Goal: Task Accomplishment & Management: Manage account settings

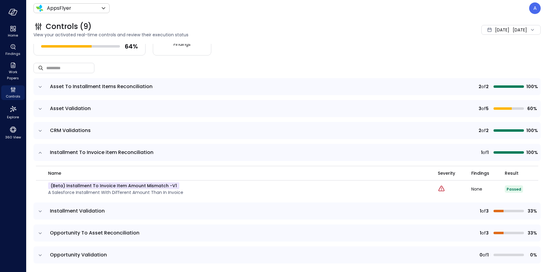
scroll to position [69, 0]
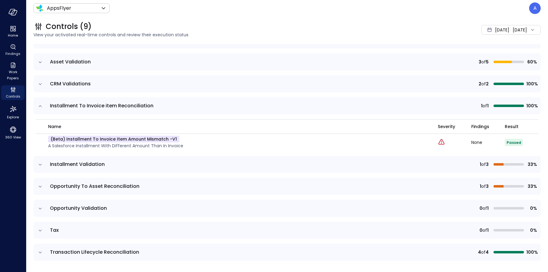
click at [41, 186] on icon "expand row" at bounding box center [40, 186] width 6 height 6
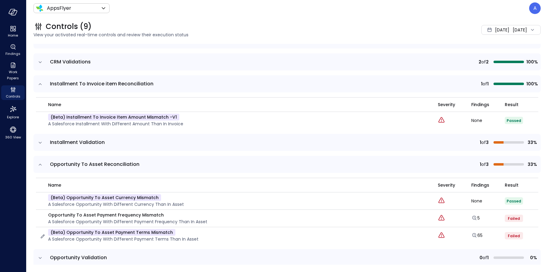
scroll to position [140, 0]
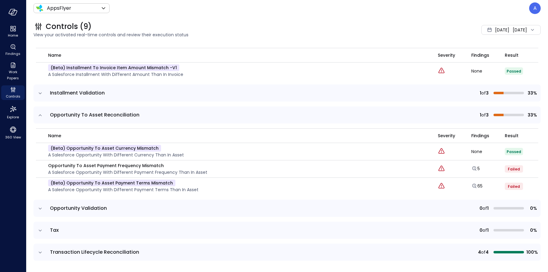
click at [40, 207] on icon "expand row" at bounding box center [40, 208] width 6 height 6
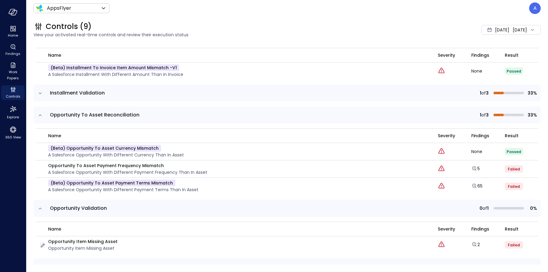
click at [42, 245] on icon "button" at bounding box center [43, 245] width 4 height 4
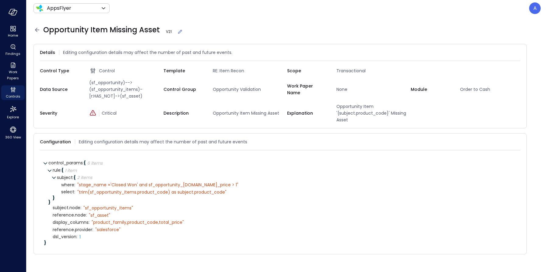
click at [38, 30] on icon at bounding box center [36, 29] width 7 height 7
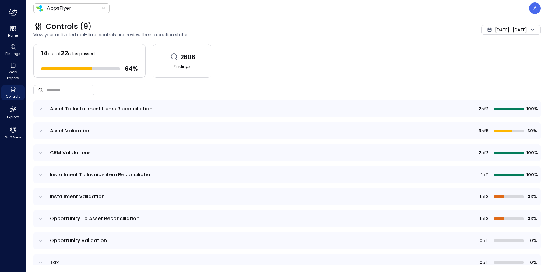
click at [41, 130] on icon "expand row" at bounding box center [40, 131] width 6 height 6
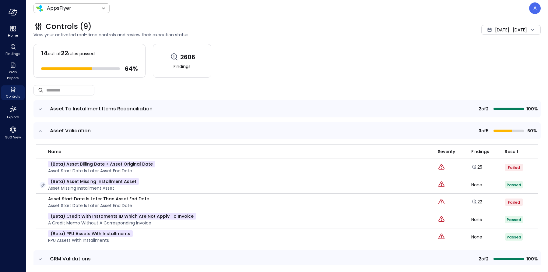
click at [43, 185] on icon "button" at bounding box center [43, 185] width 4 height 4
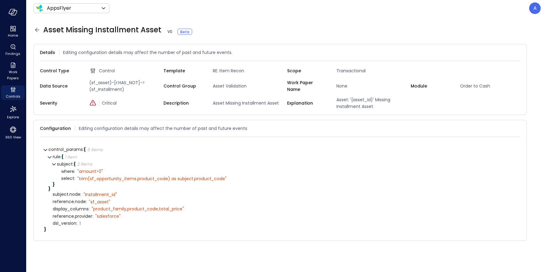
click at [37, 30] on icon at bounding box center [36, 29] width 7 height 7
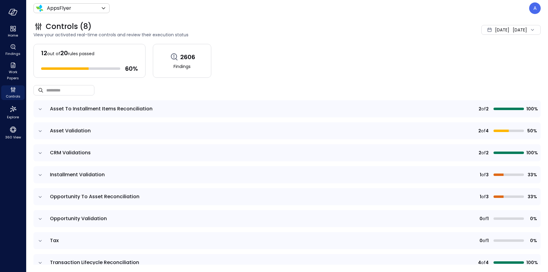
click at [38, 131] on icon "expand row" at bounding box center [40, 131] width 6 height 6
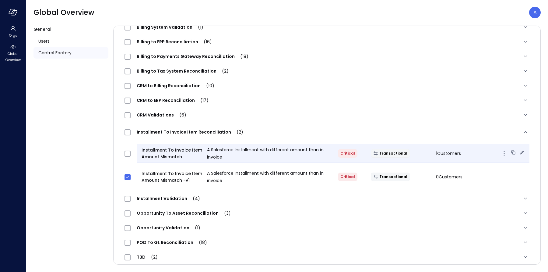
scroll to position [114, 0]
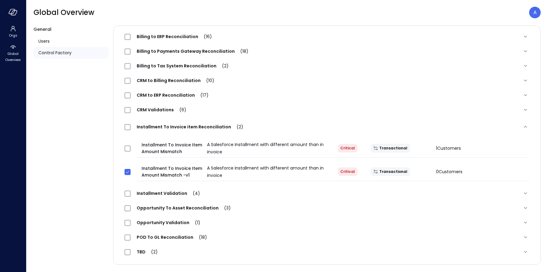
click at [170, 205] on span "Opportunity To Asset Reconciliation (3)" at bounding box center [184, 208] width 106 height 6
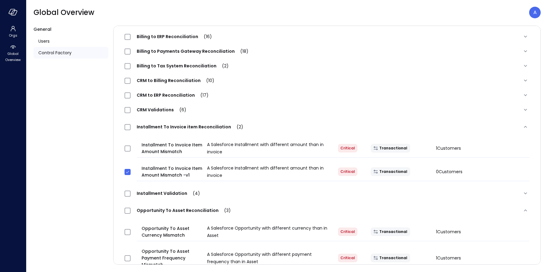
scroll to position [197, 0]
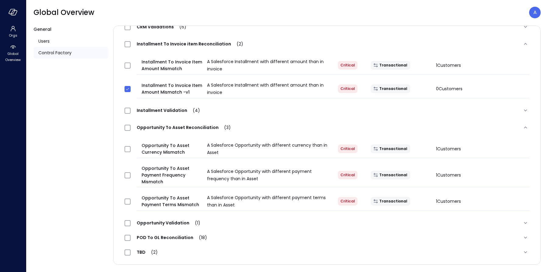
click at [171, 223] on span "Opportunity Validation (1)" at bounding box center [169, 222] width 76 height 6
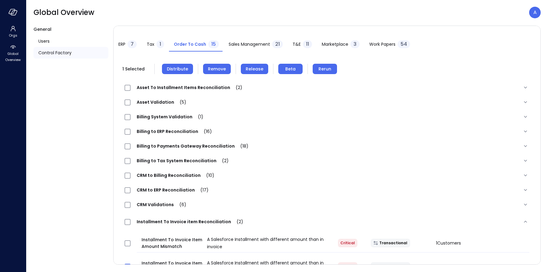
scroll to position [63, 0]
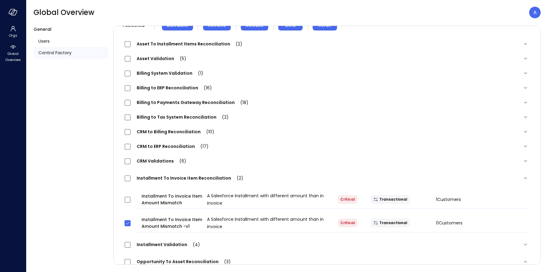
click at [158, 58] on span "Asset Validation (5)" at bounding box center [162, 58] width 62 height 6
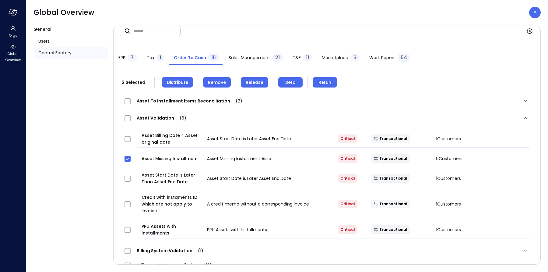
scroll to position [0, 0]
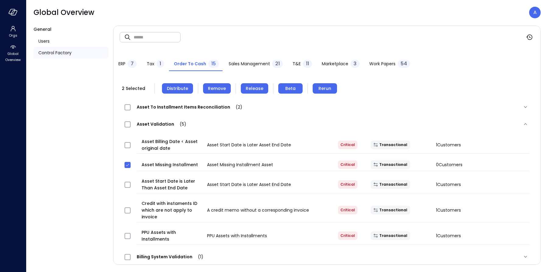
click at [217, 87] on span "Remove" at bounding box center [217, 88] width 18 height 7
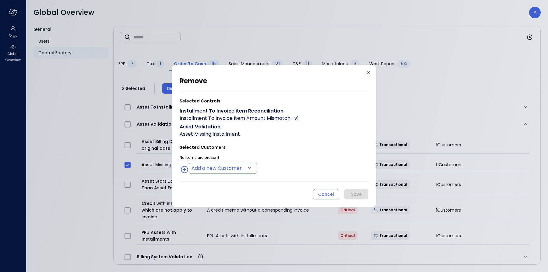
click at [215, 168] on body "Orgs Global Overview Global Overview A General Users Control Factory ​ ​ ERP 7 …" at bounding box center [274, 136] width 548 height 272
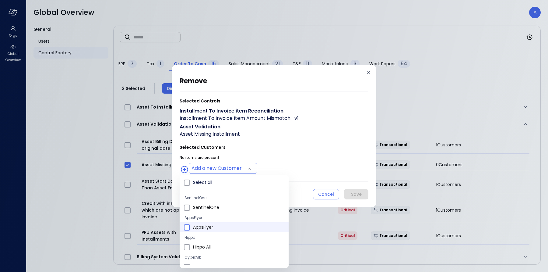
click at [190, 227] on span at bounding box center [187, 227] width 6 height 6
type input "**********"
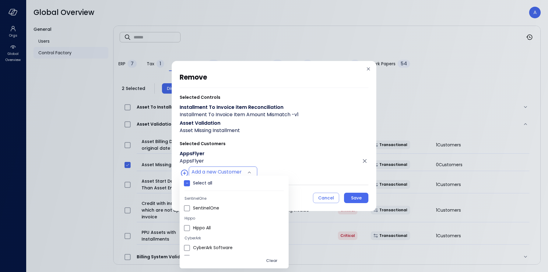
click at [315, 154] on div at bounding box center [274, 136] width 548 height 272
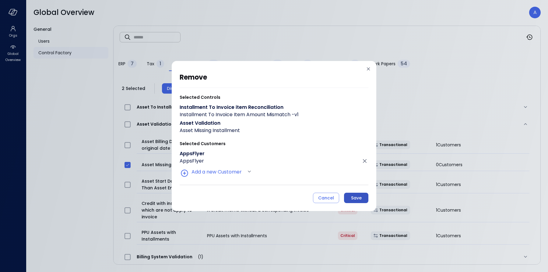
click at [356, 199] on div "Save" at bounding box center [356, 198] width 11 height 8
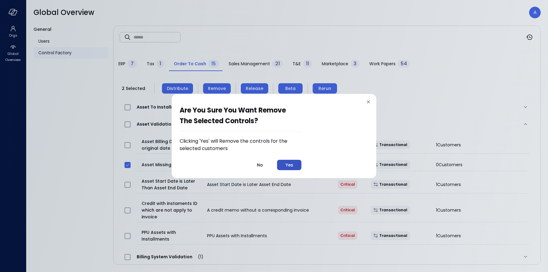
click at [292, 168] on div "Yes" at bounding box center [290, 165] width 8 height 8
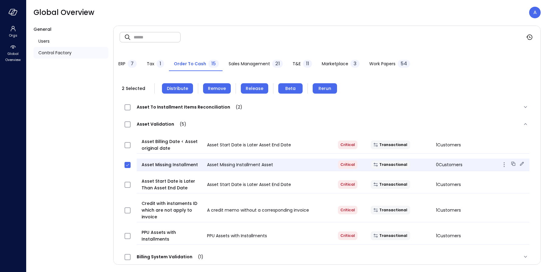
click at [500, 165] on icon "button" at bounding box center [503, 164] width 7 height 7
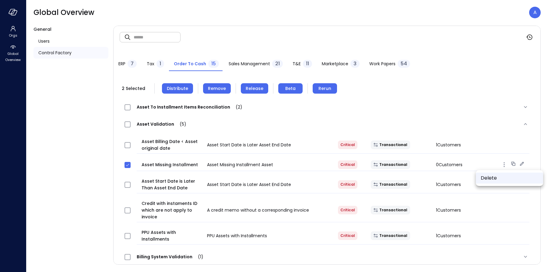
click at [491, 177] on li "Delete" at bounding box center [509, 177] width 67 height 11
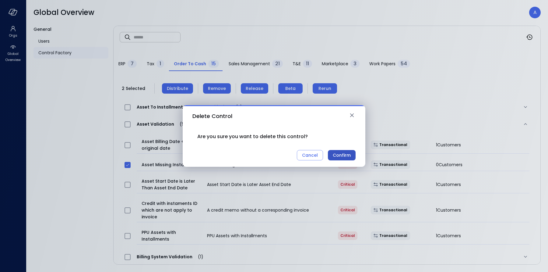
click at [336, 155] on div "Confirm" at bounding box center [342, 155] width 18 height 8
